Goal: Information Seeking & Learning: Learn about a topic

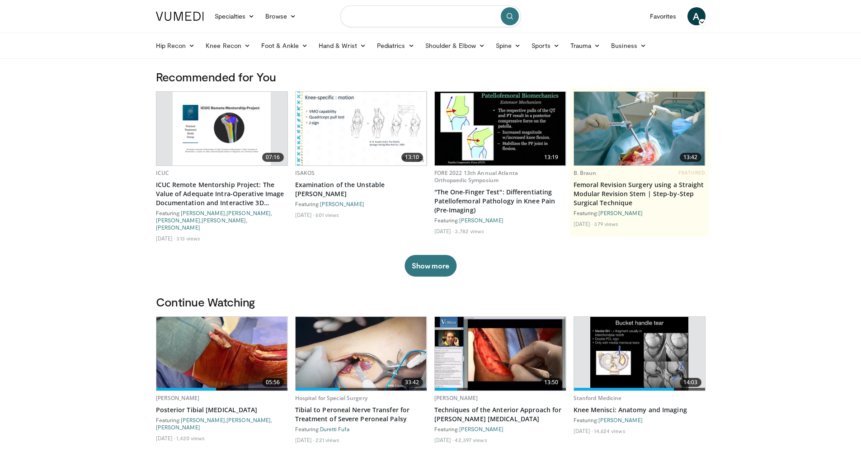
click at [399, 19] on input "Search topics, interventions" at bounding box center [430, 16] width 181 height 22
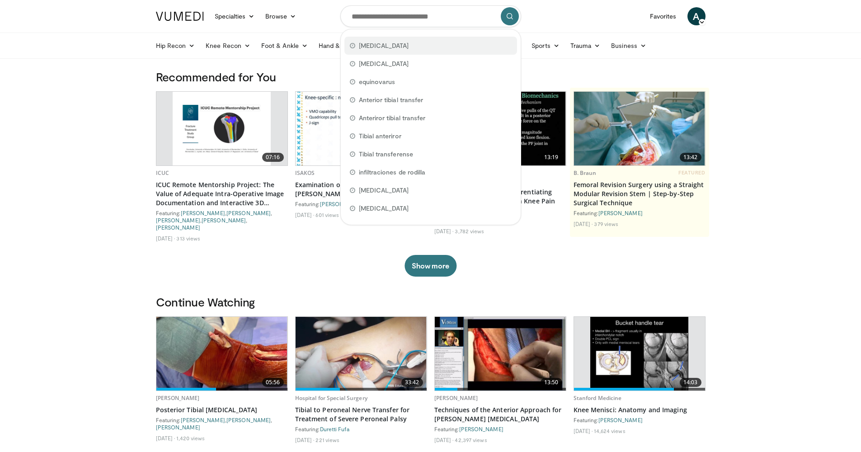
click at [375, 45] on span "[MEDICAL_DATA]" at bounding box center [384, 45] width 50 height 9
type input "********"
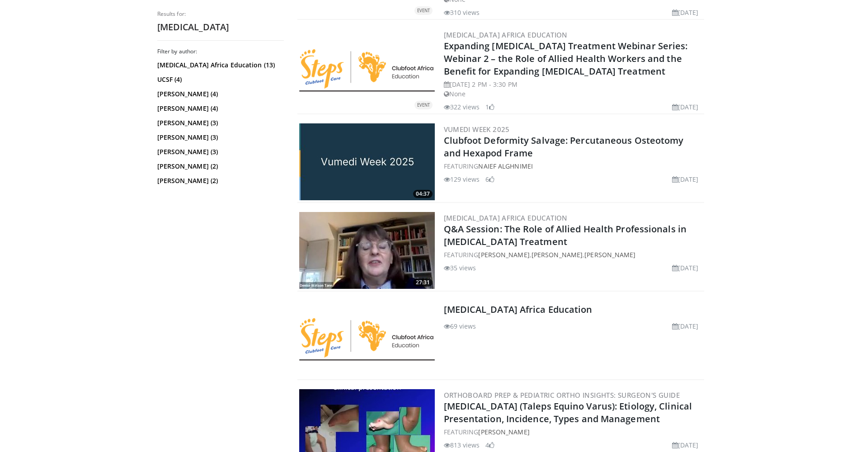
scroll to position [685, 0]
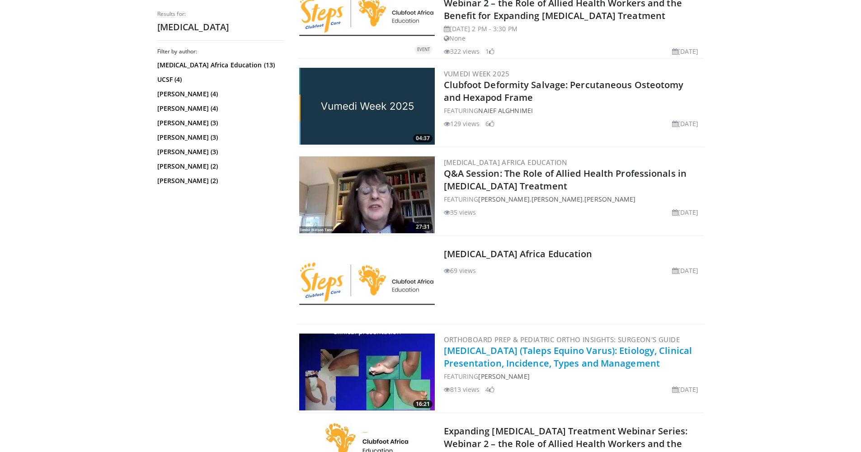
click at [513, 344] on link "[MEDICAL_DATA] (Taleps Equino Varus): Etiology, Clinical Presentation, Incidenc…" at bounding box center [568, 356] width 249 height 25
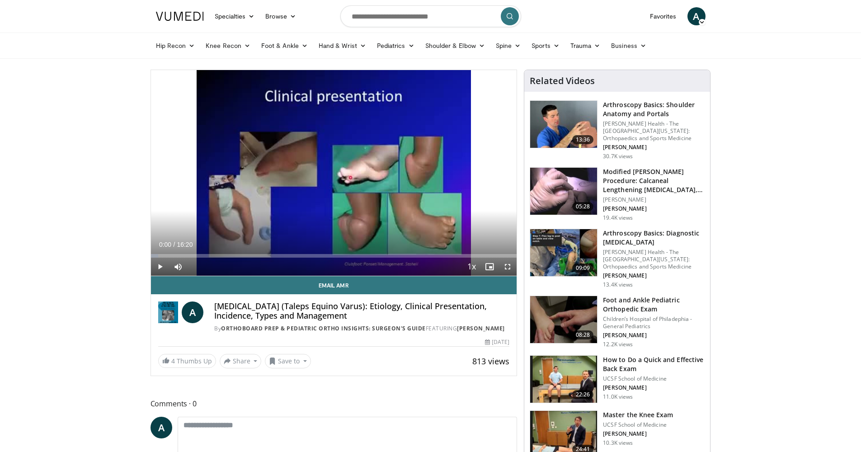
click at [163, 270] on span "Video Player" at bounding box center [160, 267] width 18 height 18
drag, startPoint x: 505, startPoint y: 266, endPoint x: 509, endPoint y: 269, distance: 5.2
click at [509, 269] on span "Video Player" at bounding box center [508, 267] width 18 height 18
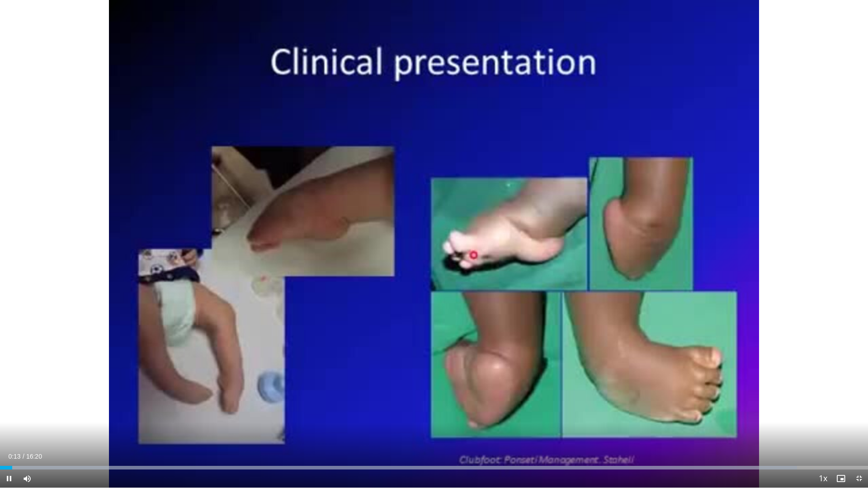
click at [856, 452] on span "Video Player" at bounding box center [859, 479] width 18 height 18
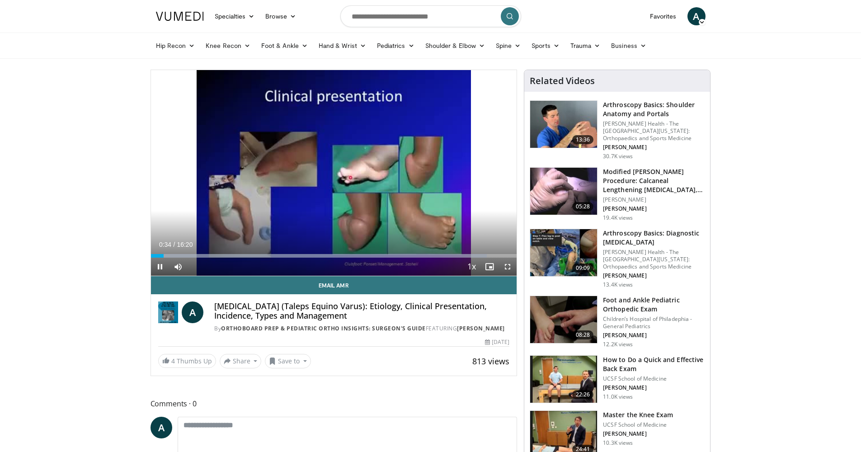
click at [509, 268] on span "Video Player" at bounding box center [508, 267] width 18 height 18
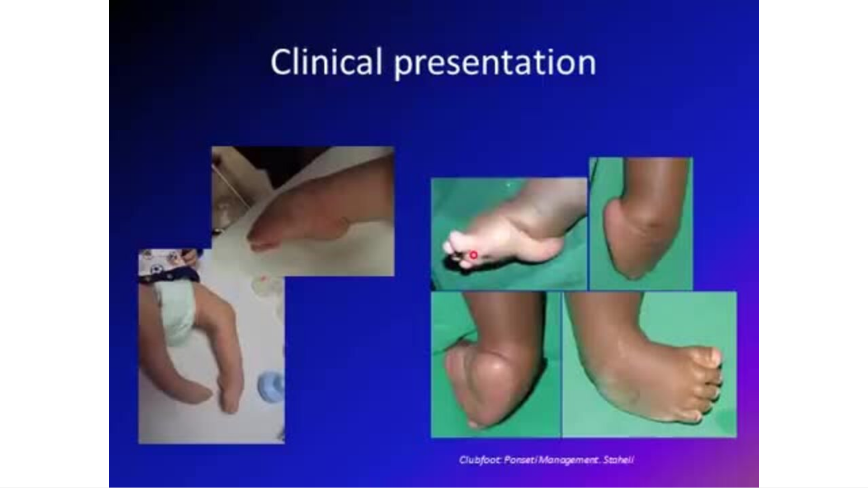
click at [859, 452] on video-js "**********" at bounding box center [434, 244] width 868 height 488
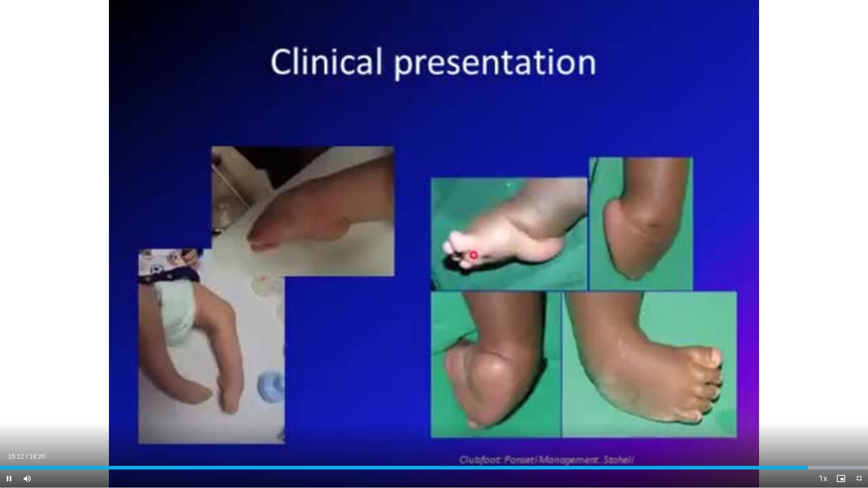
click at [858, 452] on span "Video Player" at bounding box center [859, 479] width 18 height 18
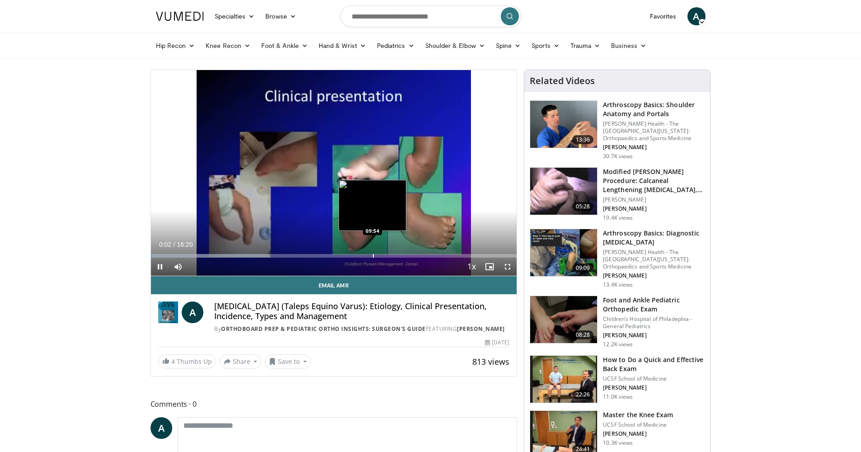
click at [373, 254] on div "Loaded : 32.58% 00:02 09:54" at bounding box center [334, 253] width 366 height 9
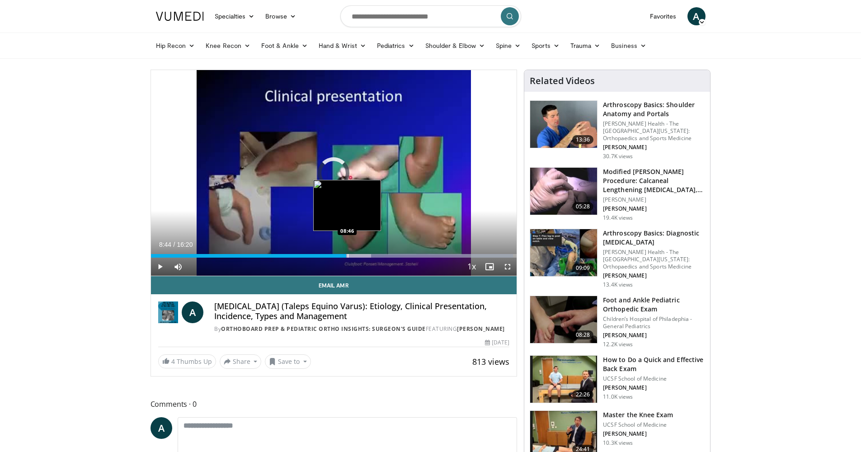
click at [346, 255] on div "08:44" at bounding box center [249, 256] width 196 height 4
click at [331, 256] on div "Progress Bar" at bounding box center [331, 256] width 1 height 4
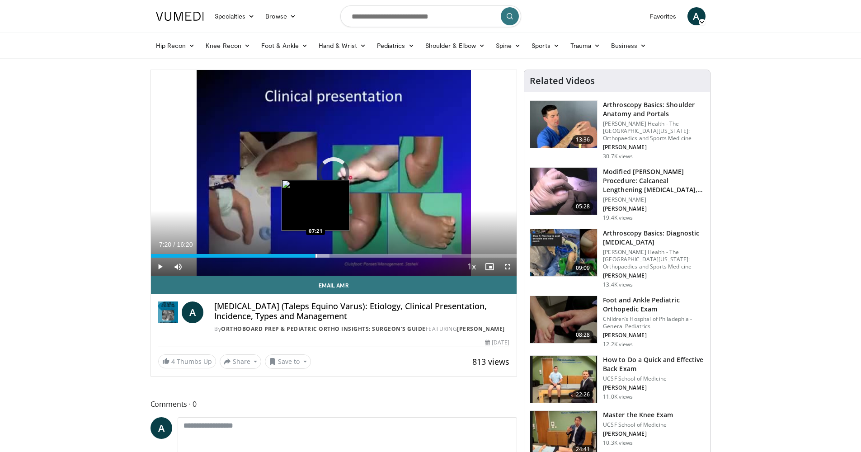
click at [315, 255] on div "08:05" at bounding box center [233, 256] width 165 height 4
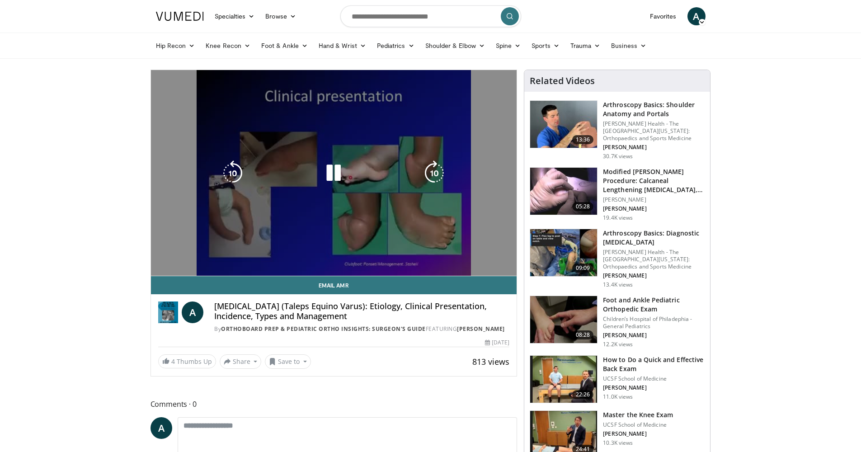
click at [160, 268] on div "10 seconds Tap to unmute" at bounding box center [334, 173] width 366 height 206
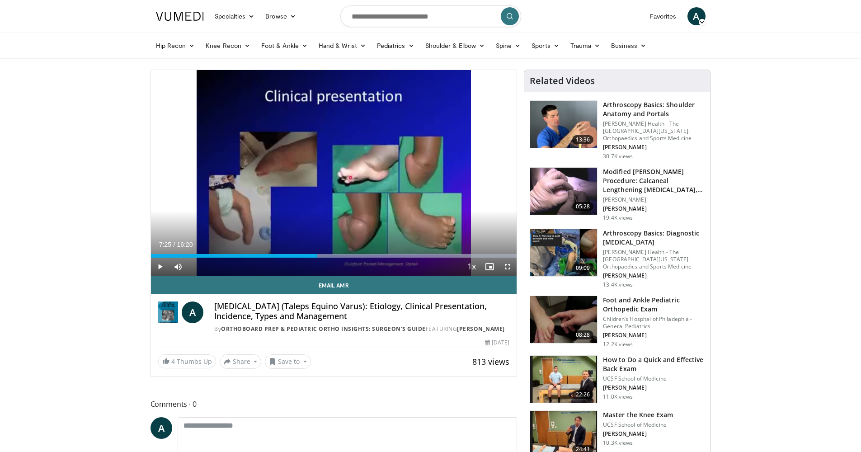
click at [159, 268] on span "Video Player" at bounding box center [160, 267] width 18 height 18
click at [160, 266] on span "Video Player" at bounding box center [160, 267] width 18 height 18
click at [164, 265] on span "Video Player" at bounding box center [160, 267] width 18 height 18
click at [165, 264] on span "Video Player" at bounding box center [160, 267] width 18 height 18
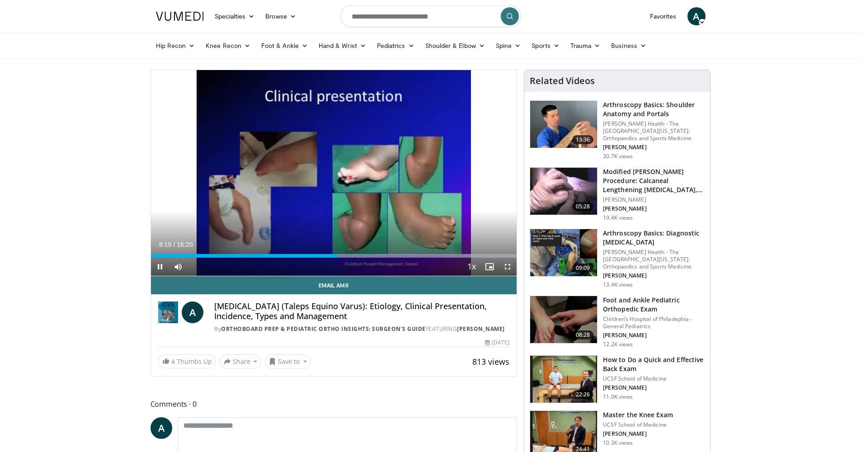
click at [156, 266] on span "Video Player" at bounding box center [160, 267] width 18 height 18
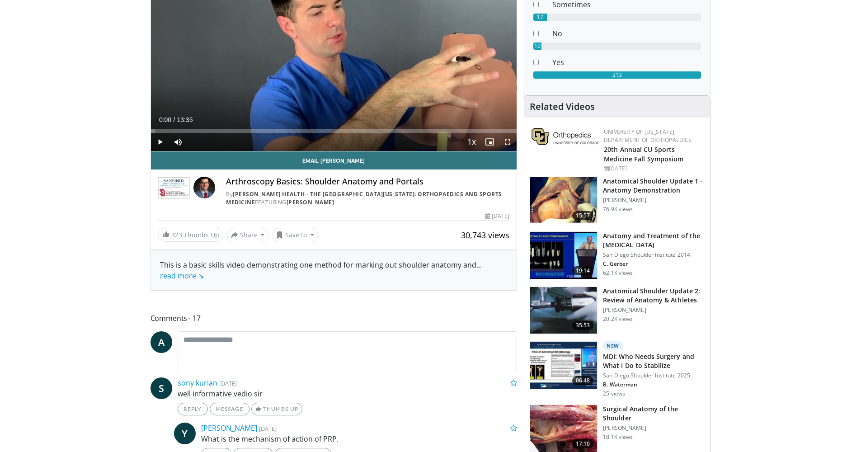
scroll to position [109, 0]
